Goal: Information Seeking & Learning: Learn about a topic

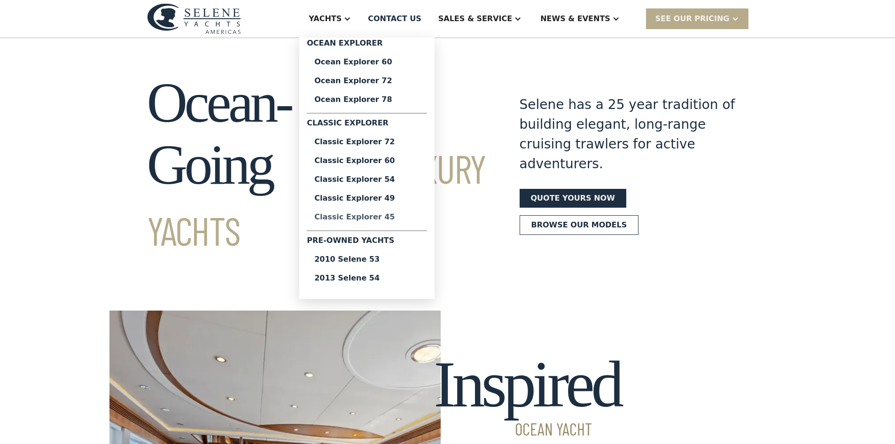
click at [377, 219] on div "Classic Explorer 45" at bounding box center [366, 217] width 105 height 8
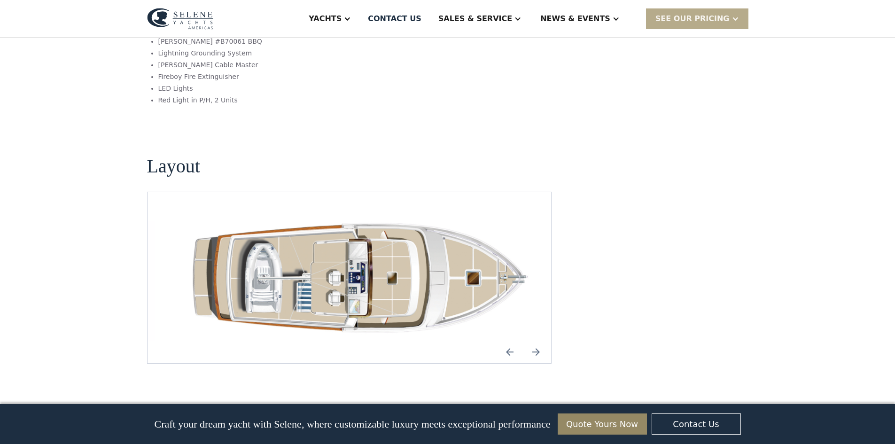
scroll to position [1268, 0]
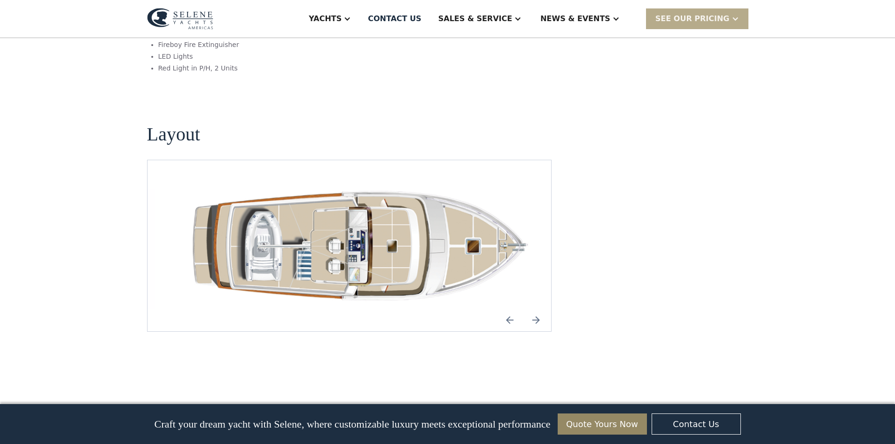
click at [541, 309] on img "Next slide" at bounding box center [536, 320] width 23 height 23
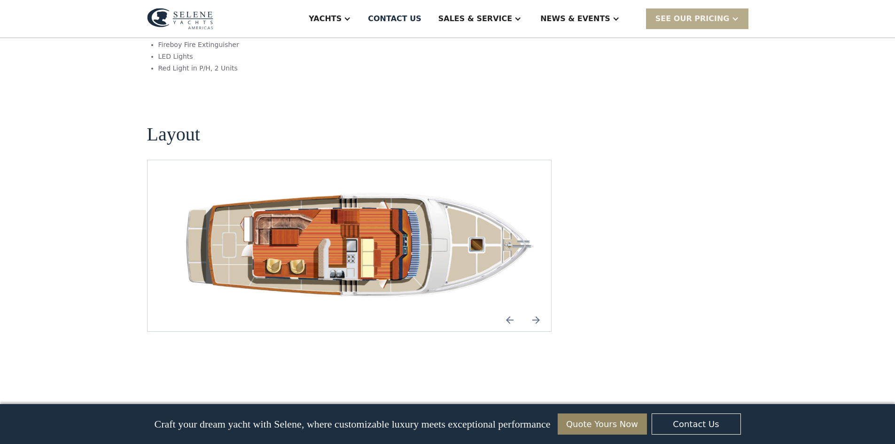
click at [541, 309] on img "Next slide" at bounding box center [536, 320] width 23 height 23
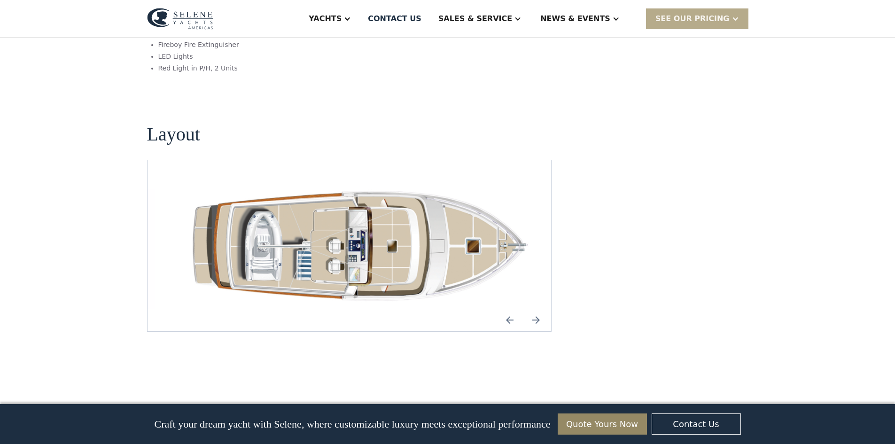
click at [541, 309] on img "Next slide" at bounding box center [536, 320] width 23 height 23
